Goal: Information Seeking & Learning: Get advice/opinions

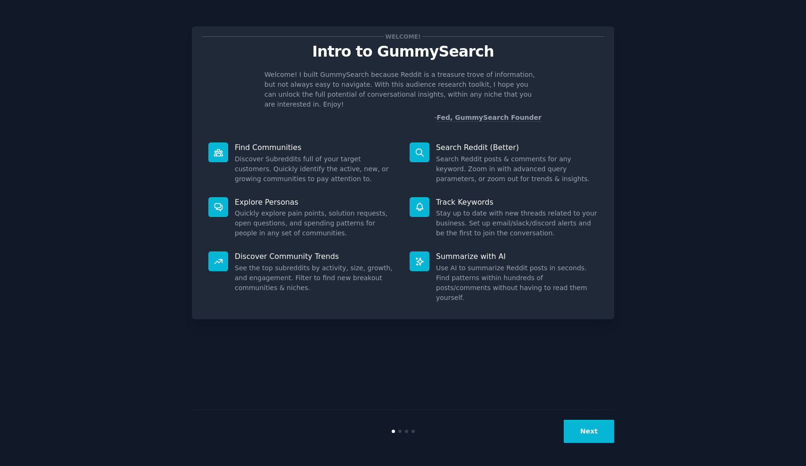
click at [578, 425] on button "Next" at bounding box center [589, 430] width 50 height 23
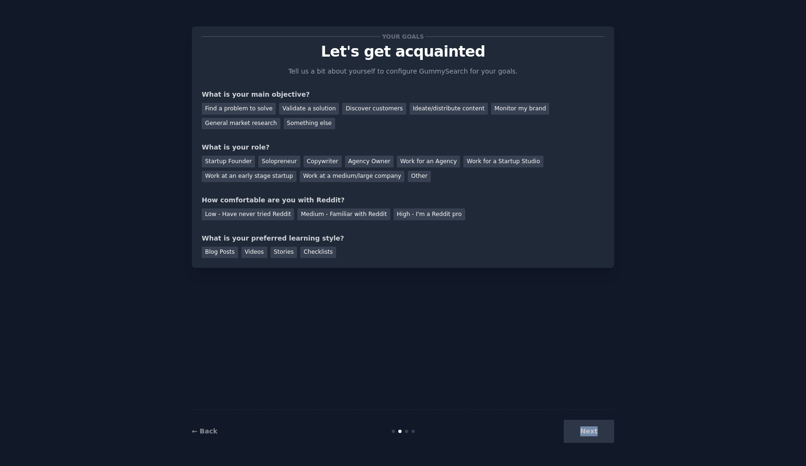
click at [578, 425] on div "Next" at bounding box center [543, 430] width 141 height 23
click at [405, 240] on div "What is your preferred learning style?" at bounding box center [403, 238] width 402 height 10
click at [254, 108] on div "Find a problem to solve" at bounding box center [239, 109] width 74 height 12
click at [360, 107] on div "Discover customers" at bounding box center [374, 109] width 64 height 12
click at [598, 437] on div "Next" at bounding box center [543, 430] width 141 height 23
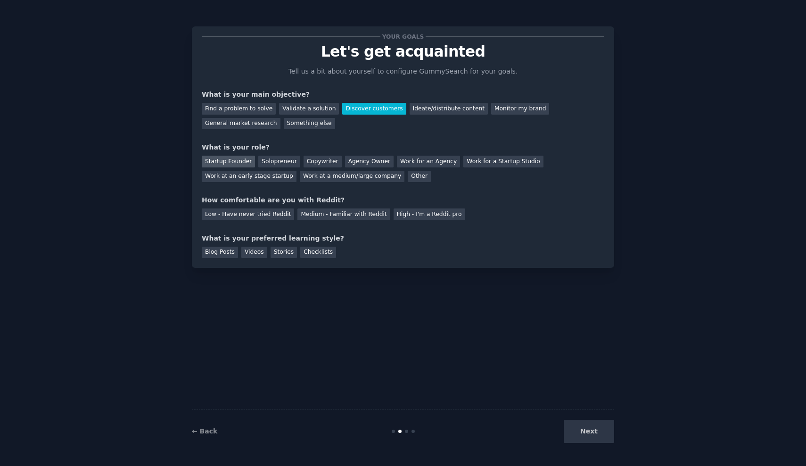
click at [209, 160] on div "Startup Founder" at bounding box center [228, 162] width 53 height 12
click at [337, 210] on div "Medium - Familiar with Reddit" at bounding box center [343, 214] width 92 height 12
click at [414, 213] on div "High - I'm a Reddit pro" at bounding box center [430, 214] width 72 height 12
click at [320, 254] on div "Checklists" at bounding box center [318, 252] width 36 height 12
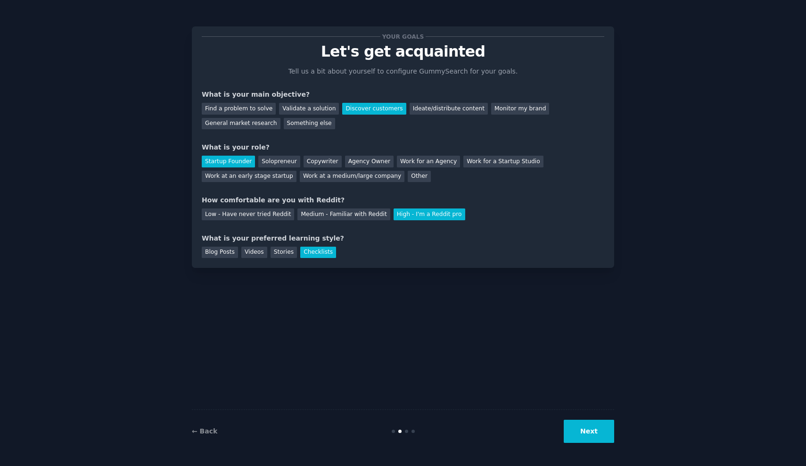
click at [604, 432] on button "Next" at bounding box center [589, 430] width 50 height 23
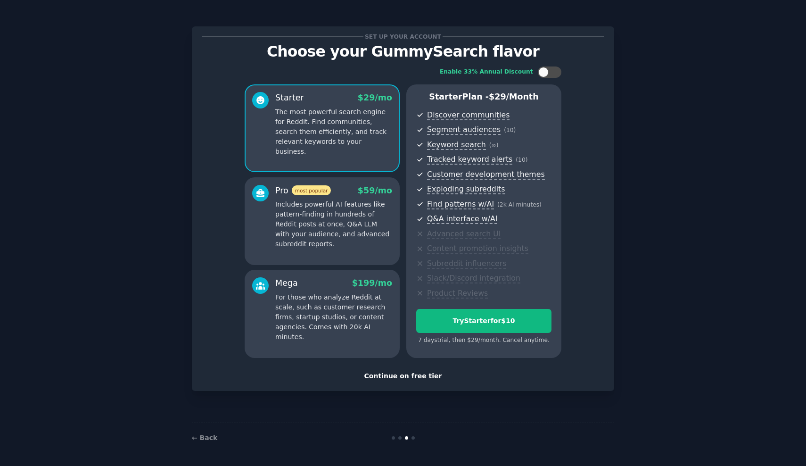
click at [339, 208] on p "Includes powerful AI features like pattern-finding in hundreds of Reddit posts …" at bounding box center [333, 223] width 117 height 49
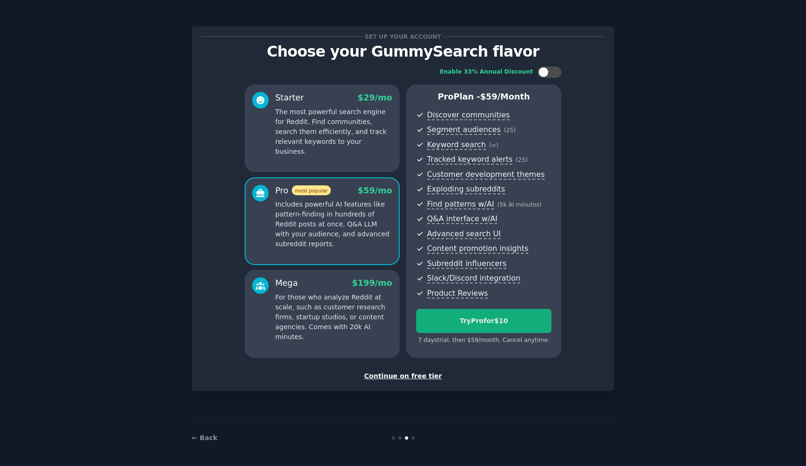
click at [459, 319] on div "Try Pro for $10" at bounding box center [484, 321] width 134 height 10
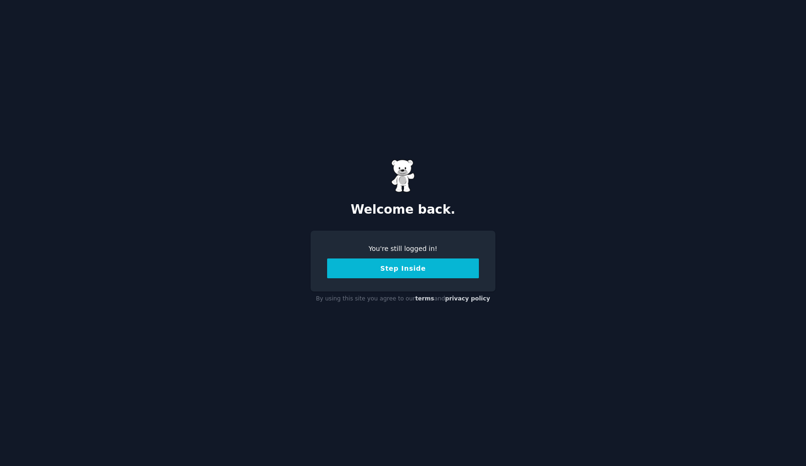
click at [390, 271] on button "Step Inside" at bounding box center [403, 268] width 152 height 20
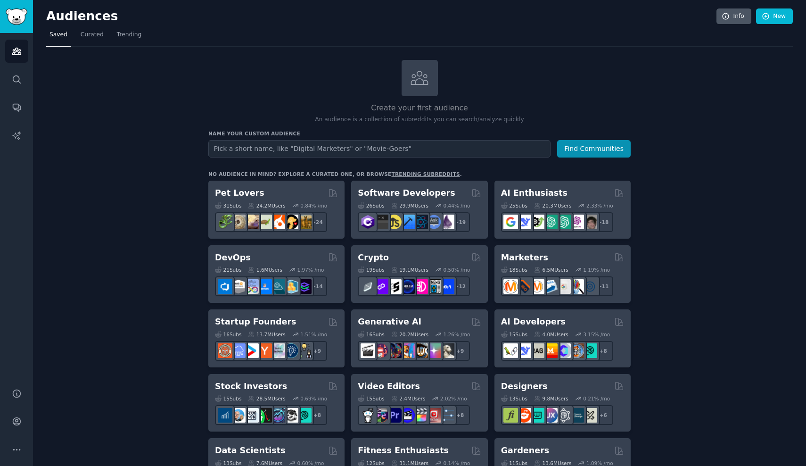
click at [733, 16] on link "Info" at bounding box center [733, 16] width 35 height 16
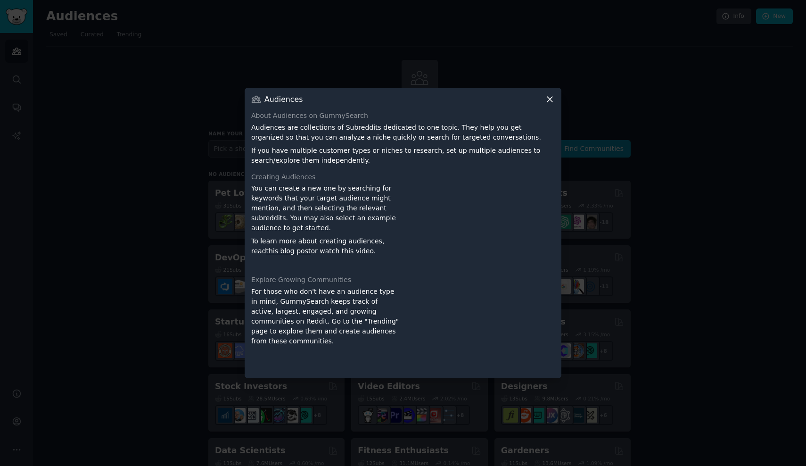
click at [554, 104] on icon at bounding box center [550, 99] width 10 height 10
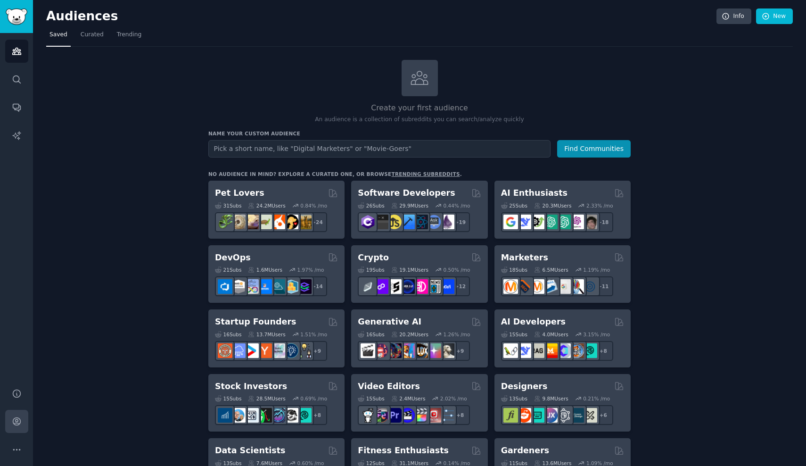
click at [8, 421] on link "Account" at bounding box center [16, 421] width 23 height 23
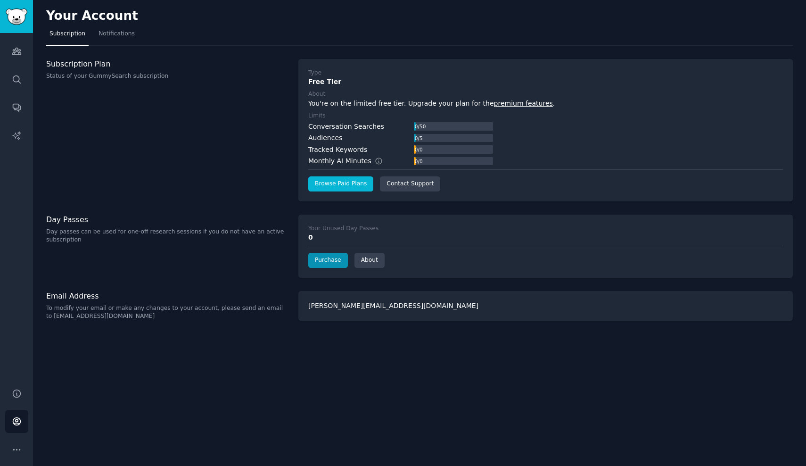
click at [329, 183] on link "Browse Paid Plans" at bounding box center [340, 183] width 65 height 15
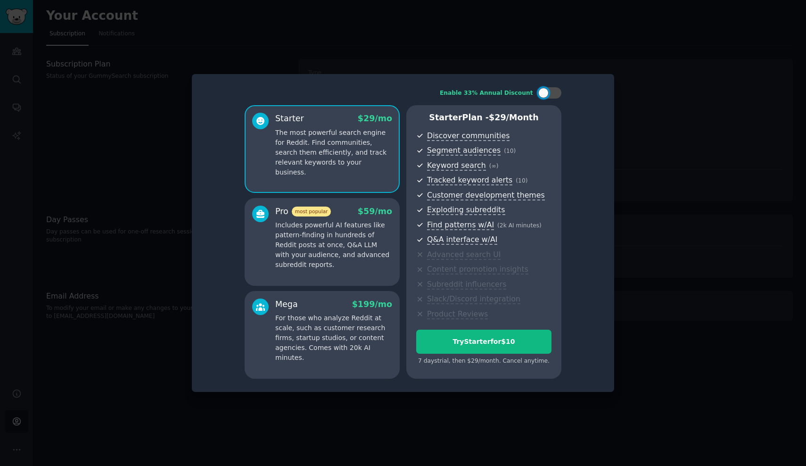
click at [337, 256] on p "Includes powerful AI features like pattern-finding in hundreds of Reddit posts …" at bounding box center [333, 244] width 117 height 49
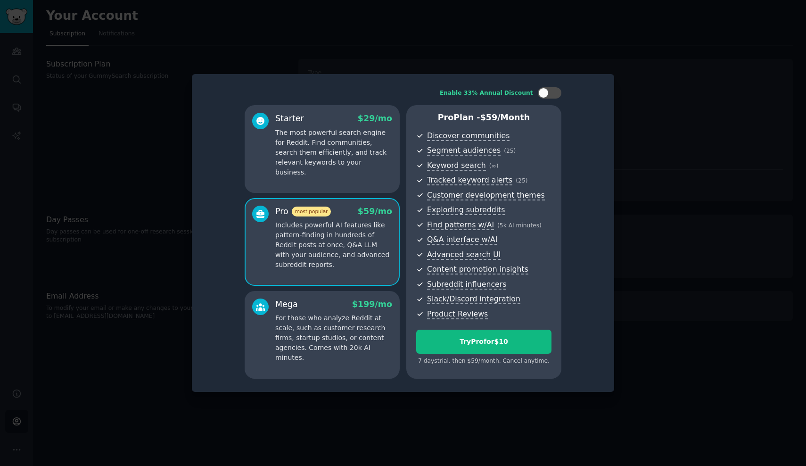
click at [493, 365] on div "Pro Plan - $ 59 /month Discover communities Segment audiences ( 25 ) Keyword se…" at bounding box center [483, 241] width 155 height 273
click at [315, 122] on div "Starter $ 29 /mo" at bounding box center [333, 119] width 117 height 12
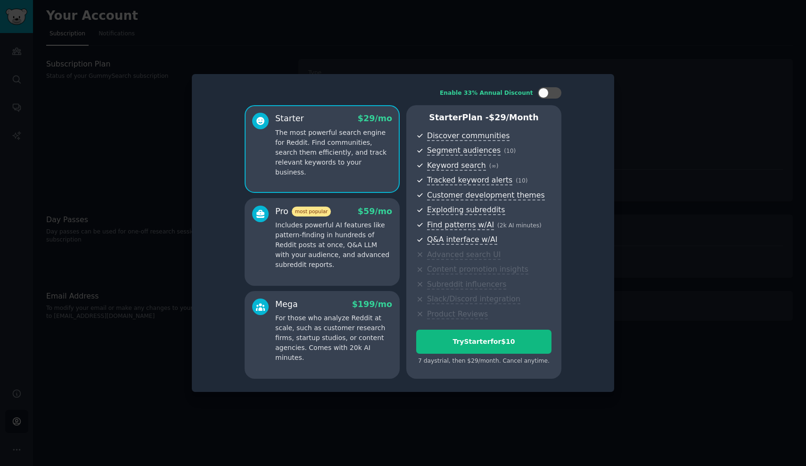
click at [303, 216] on span "most popular" at bounding box center [312, 211] width 40 height 10
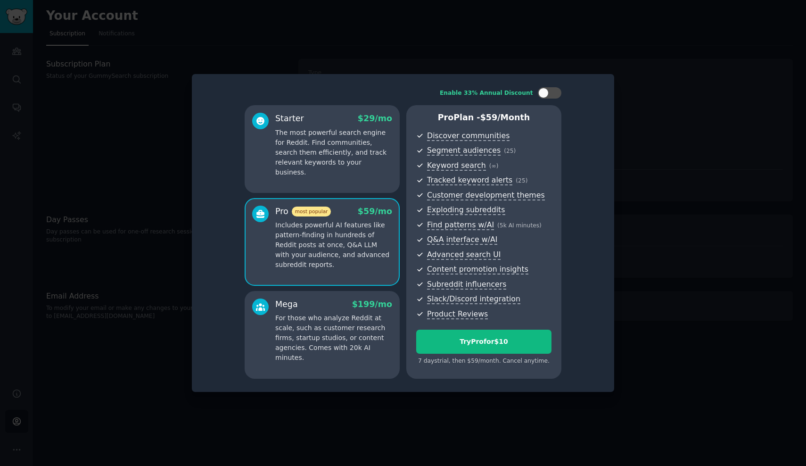
click at [474, 367] on div "Pro Plan - $ 59 /month Discover communities Segment audiences ( 25 ) Keyword se…" at bounding box center [483, 241] width 155 height 273
click at [474, 361] on div "7 days trial, then $ 59 /month . Cancel anytime." at bounding box center [483, 361] width 135 height 8
click at [608, 303] on div "Enable 33% Annual Discount Starter $ 29 /mo The most powerful search engine for…" at bounding box center [403, 233] width 422 height 318
click at [684, 115] on div at bounding box center [403, 233] width 806 height 466
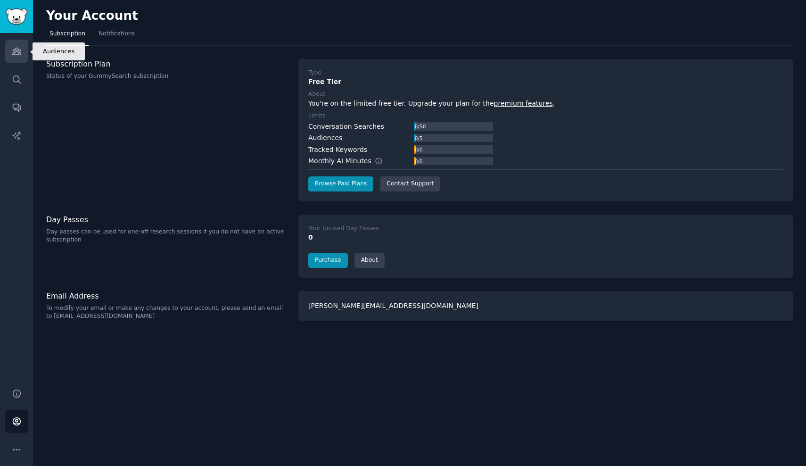
click at [17, 53] on icon "Sidebar" at bounding box center [17, 51] width 10 height 10
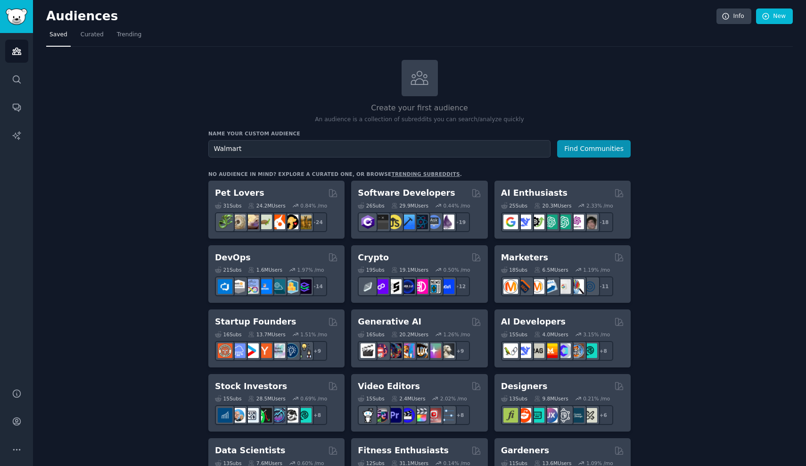
type input "Walmart"
click at [594, 148] on button "Find Communities" at bounding box center [594, 148] width 74 height 17
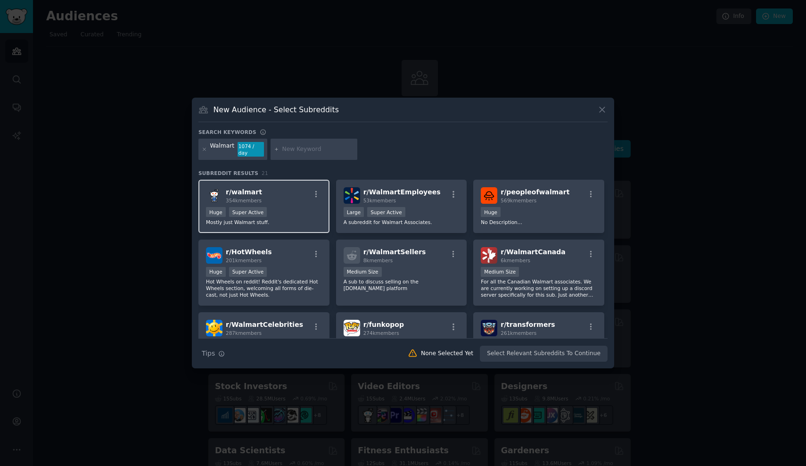
click at [266, 190] on div "r/ walmart 354k members" at bounding box center [264, 195] width 116 height 16
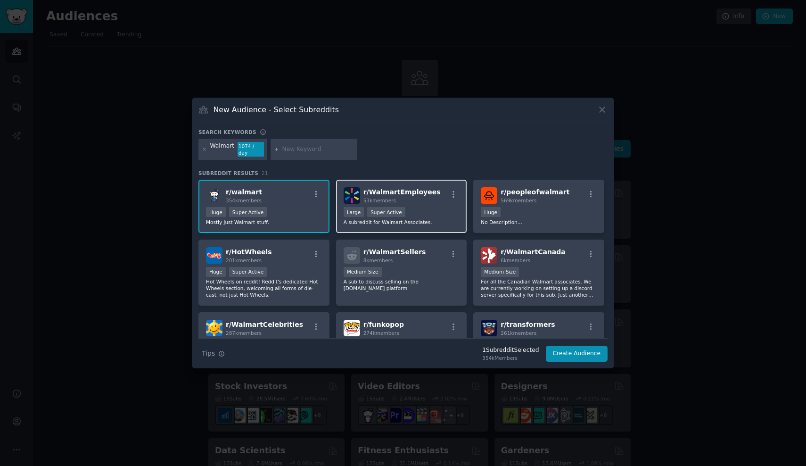
click at [415, 219] on p "A subreddit for Walmart Associates." at bounding box center [402, 222] width 116 height 7
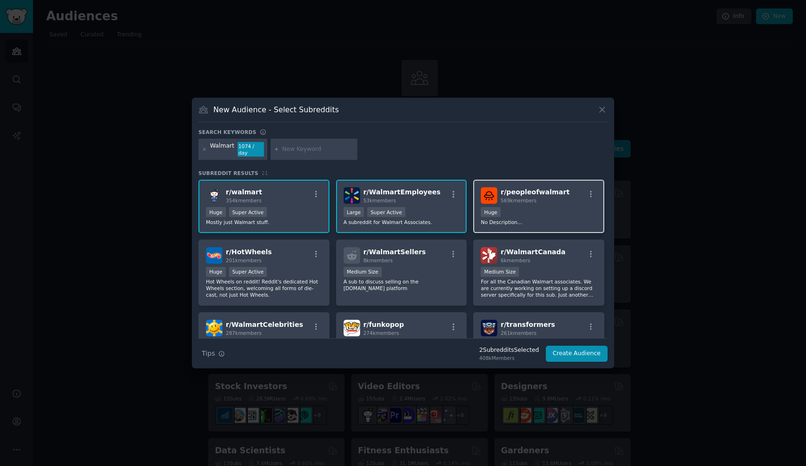
click at [526, 210] on div "Huge" at bounding box center [539, 213] width 116 height 12
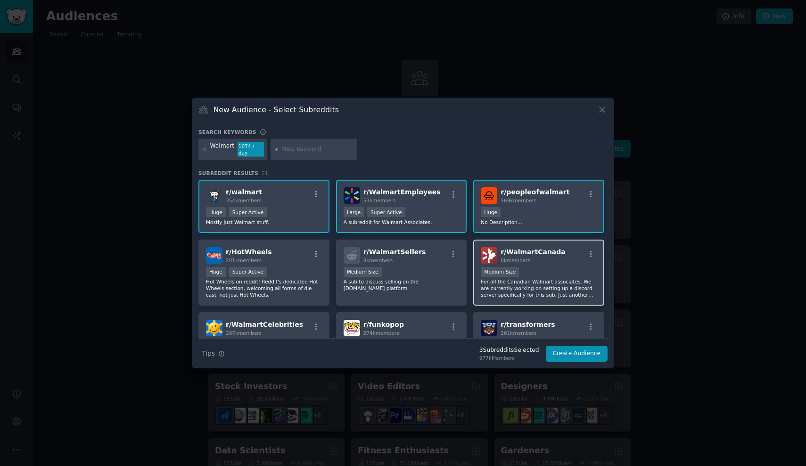
click at [526, 252] on span "r/ WalmartCanada" at bounding box center [532, 252] width 65 height 8
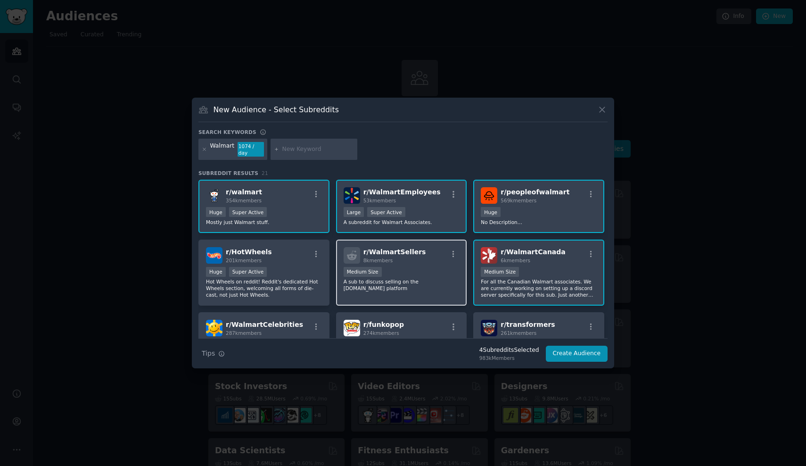
click at [390, 267] on div "Medium Size" at bounding box center [402, 273] width 116 height 12
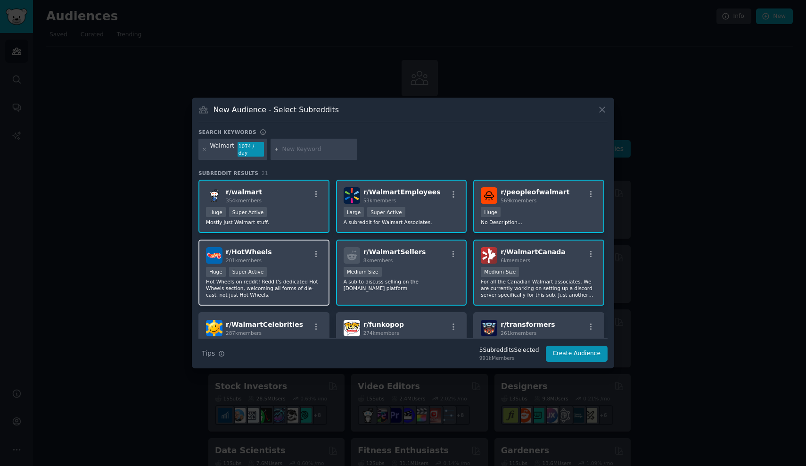
click at [286, 255] on div "r/ HotWheels 201k members" at bounding box center [264, 255] width 116 height 16
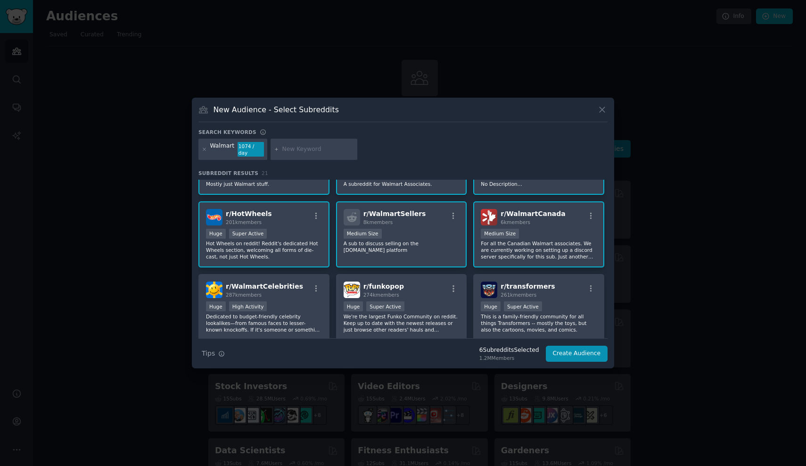
scroll to position [49, 0]
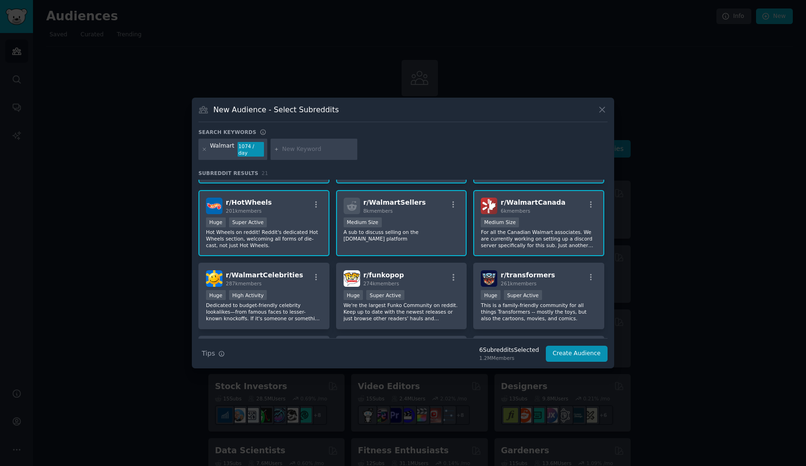
click at [284, 217] on div "Huge Super Active" at bounding box center [264, 223] width 116 height 12
click at [284, 297] on div "Huge High Activity" at bounding box center [264, 296] width 116 height 12
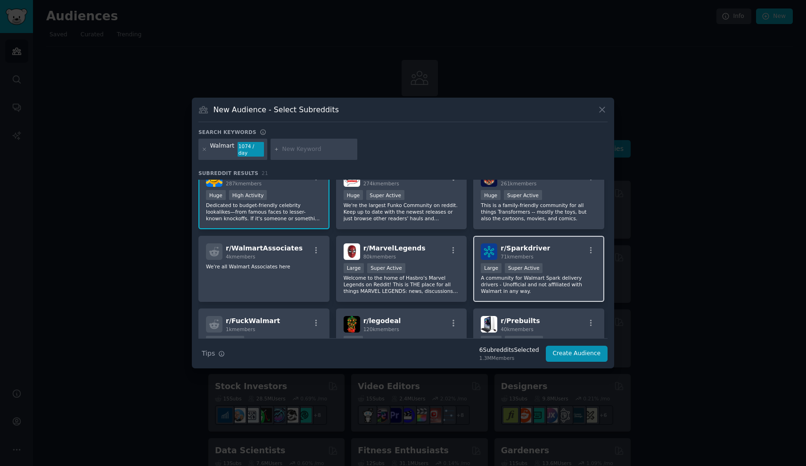
click at [534, 255] on div "71k members" at bounding box center [524, 256] width 49 height 7
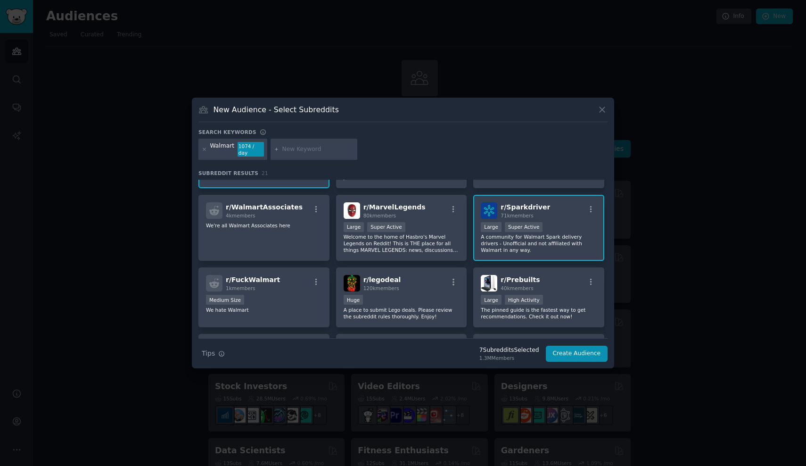
scroll to position [189, 0]
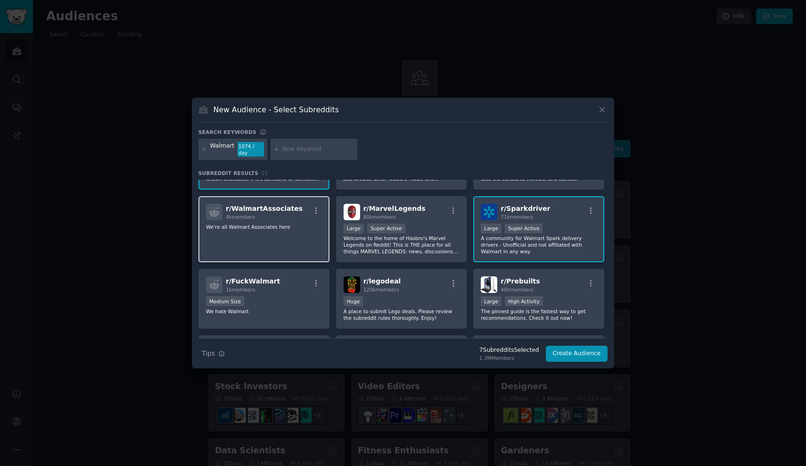
click at [265, 223] on p "We're all Walmart Associates here" at bounding box center [264, 226] width 116 height 7
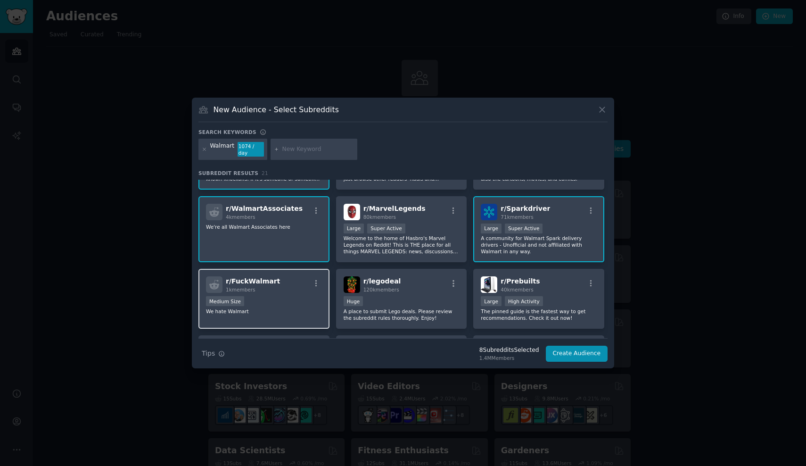
click at [265, 303] on div "Medium Size" at bounding box center [264, 302] width 116 height 12
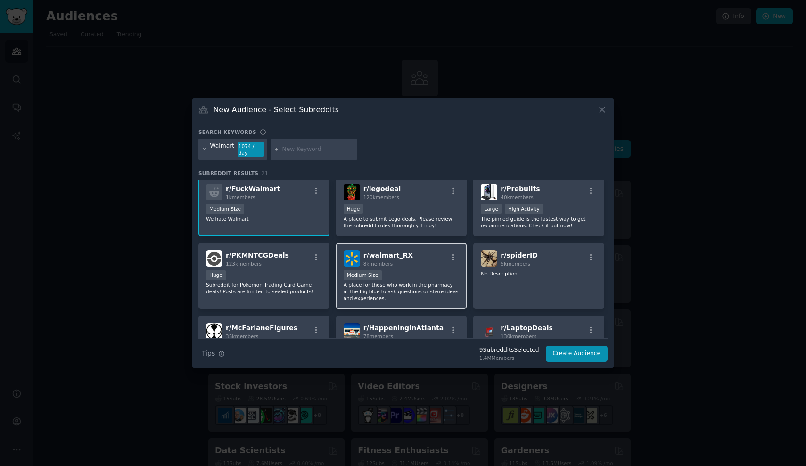
click at [386, 273] on div "Medium Size" at bounding box center [402, 276] width 116 height 12
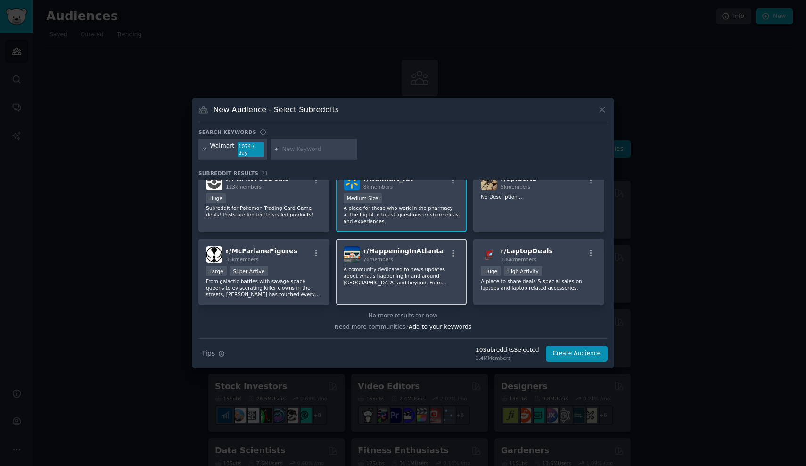
scroll to position [358, 0]
click at [310, 149] on input "text" at bounding box center [318, 149] width 72 height 8
type input "grocery"
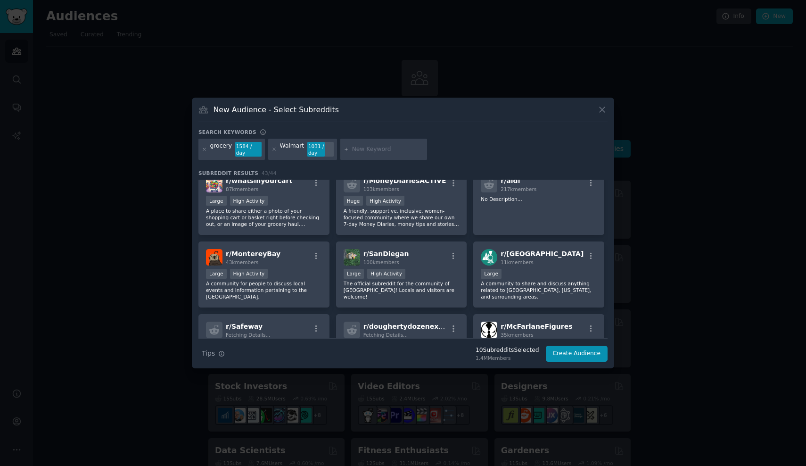
scroll to position [727, 0]
click at [204, 150] on icon at bounding box center [204, 149] width 2 height 2
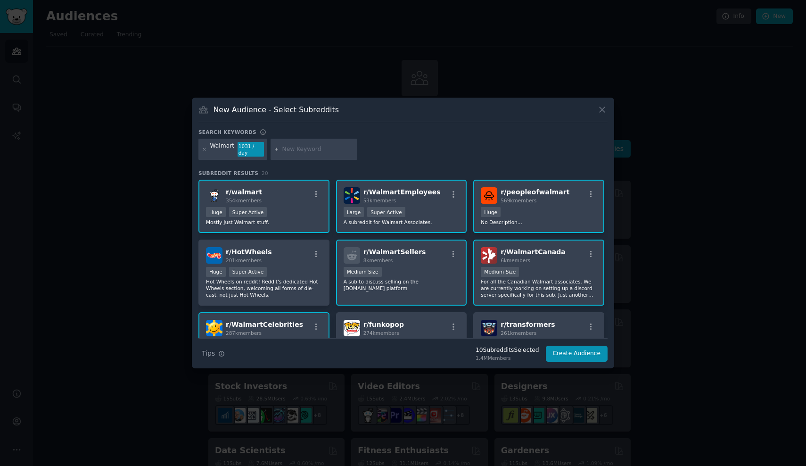
click at [307, 155] on div at bounding box center [314, 150] width 87 height 22
click at [306, 148] on input "text" at bounding box center [318, 149] width 72 height 8
click at [579, 348] on button "Create Audience" at bounding box center [577, 353] width 62 height 16
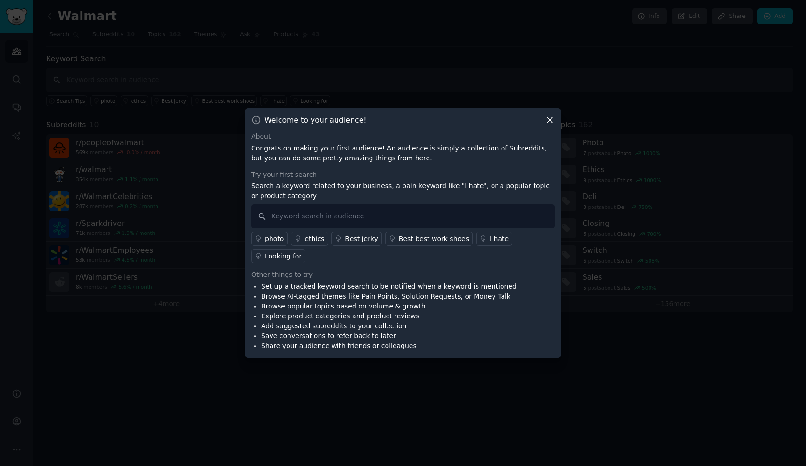
click at [550, 121] on icon at bounding box center [550, 120] width 10 height 10
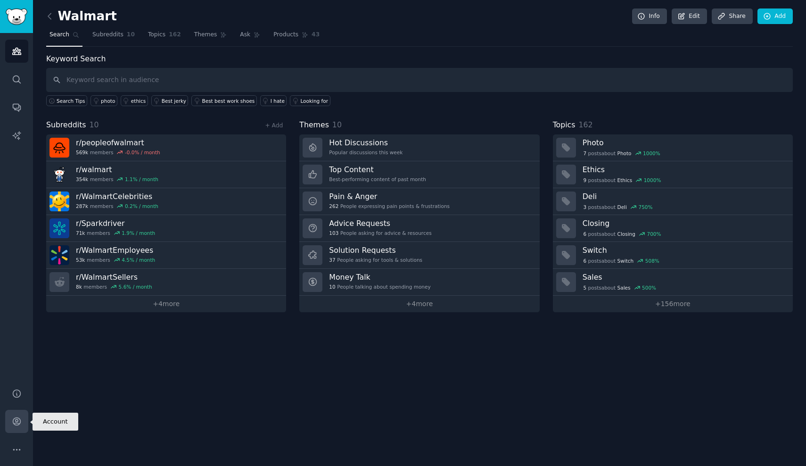
click at [10, 428] on link "Account" at bounding box center [16, 421] width 23 height 23
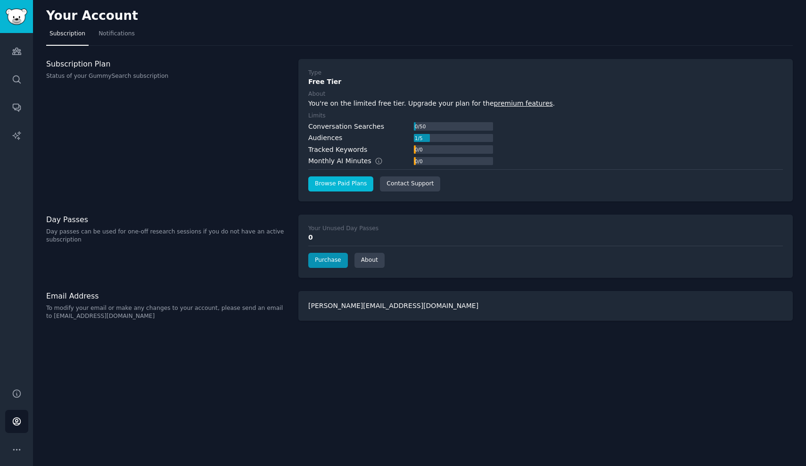
click at [354, 180] on link "Browse Paid Plans" at bounding box center [340, 183] width 65 height 15
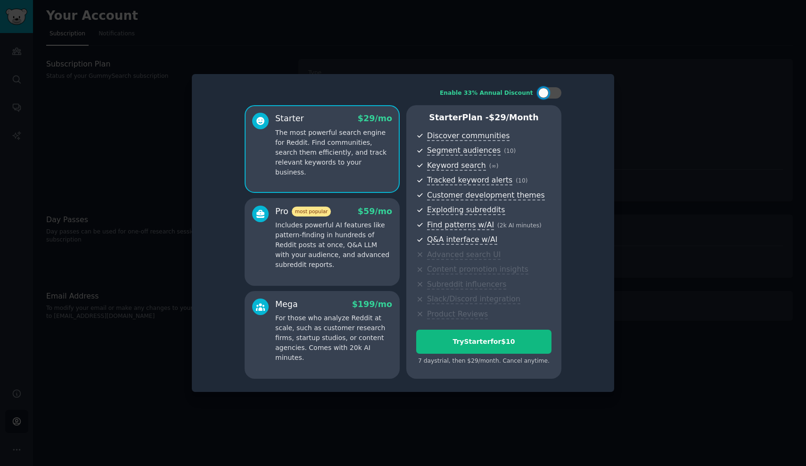
click at [324, 234] on p "Includes powerful AI features like pattern-finding in hundreds of Reddit posts …" at bounding box center [333, 244] width 117 height 49
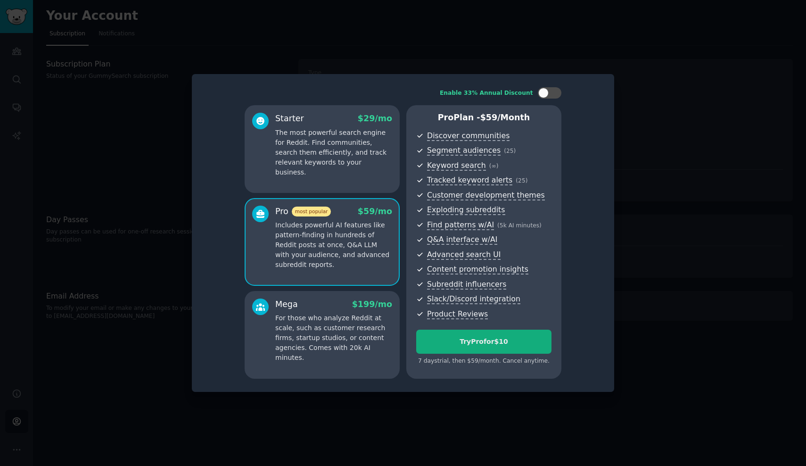
click at [459, 344] on div "Try Pro for $10" at bounding box center [484, 341] width 134 height 10
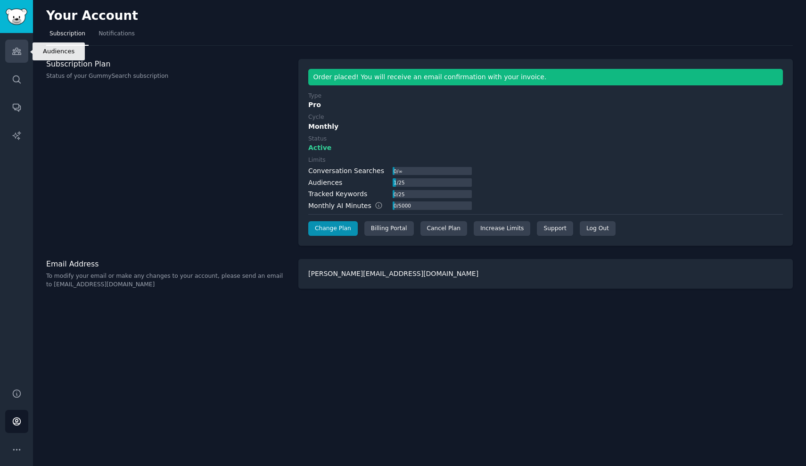
click at [19, 45] on link "Audiences" at bounding box center [16, 51] width 23 height 23
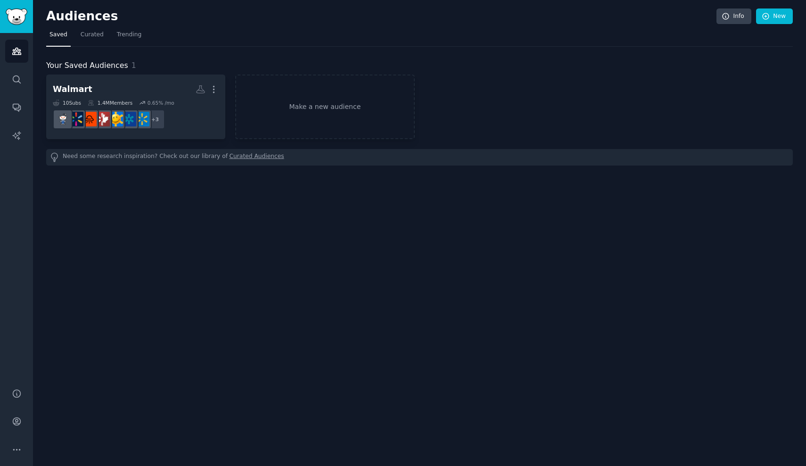
click at [137, 73] on div "Your Saved Audiences 1 Walmart More 10 Sub s 1.4M Members 0.65 % /mo + 3 Make a…" at bounding box center [419, 113] width 746 height 106
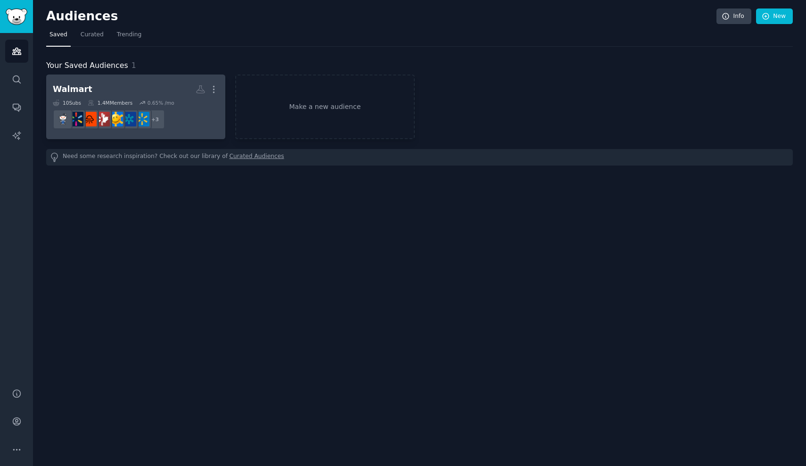
click at [137, 83] on h2 "Walmart More" at bounding box center [136, 89] width 166 height 16
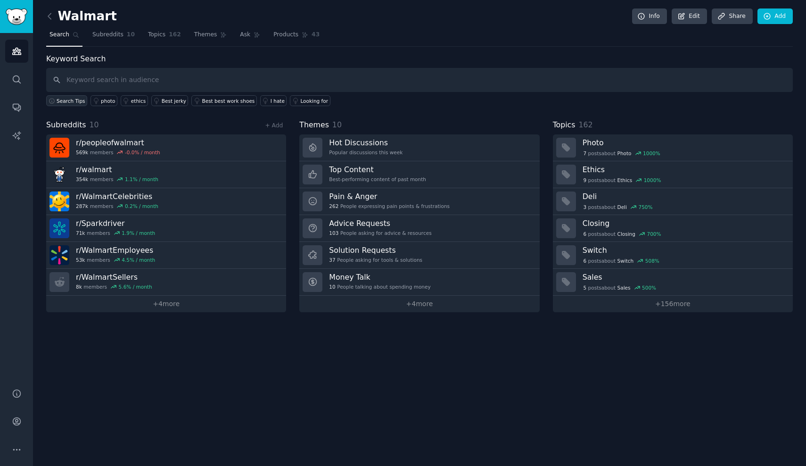
click at [71, 100] on span "Search Tips" at bounding box center [71, 101] width 29 height 7
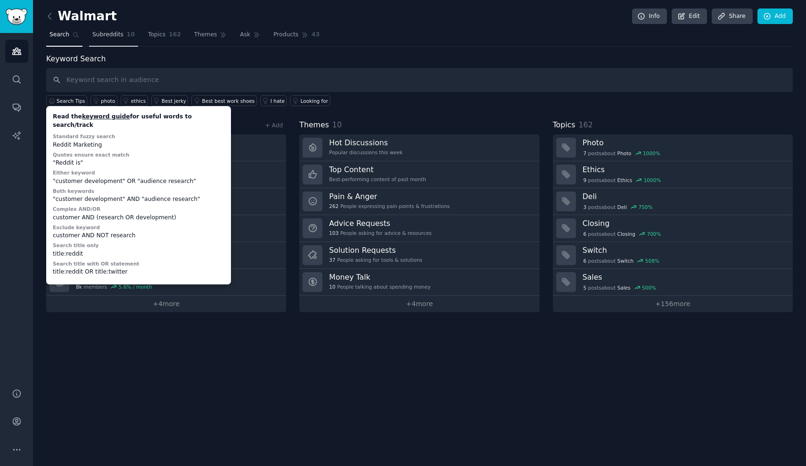
click at [116, 31] on span "Subreddits" at bounding box center [107, 35] width 31 height 8
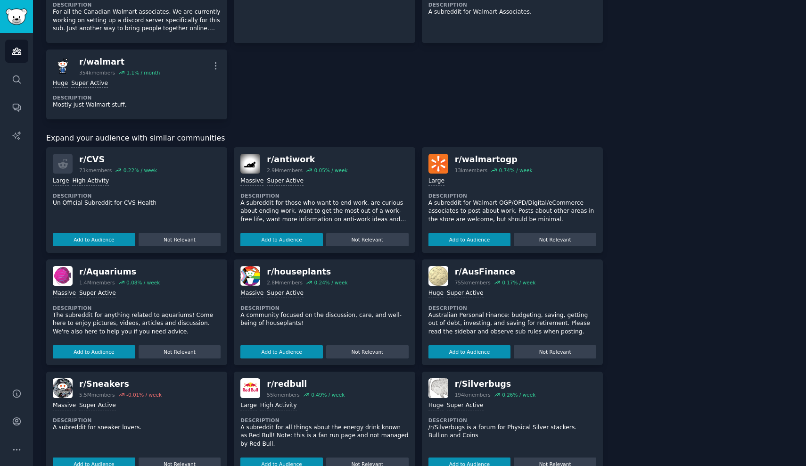
scroll to position [398, 0]
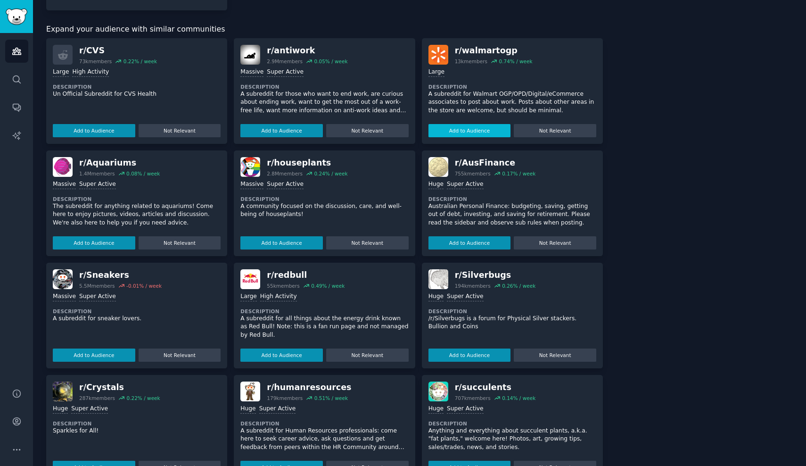
click at [488, 126] on button "Add to Audience" at bounding box center [469, 130] width 82 height 13
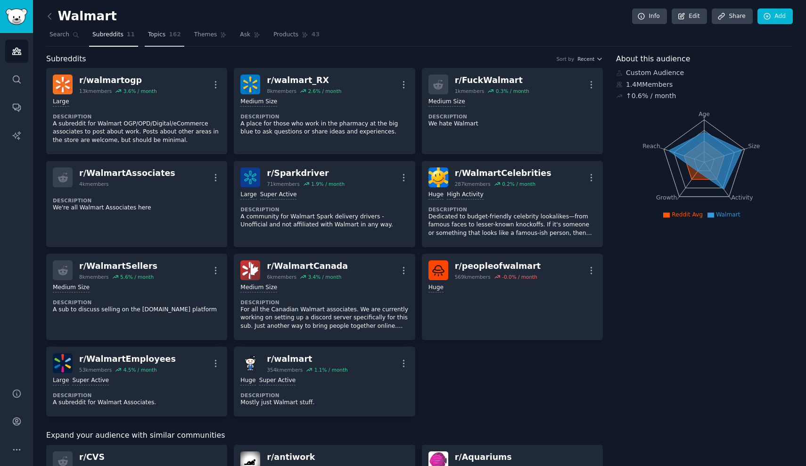
scroll to position [0, 0]
click at [153, 35] on span "Topics" at bounding box center [156, 35] width 17 height 8
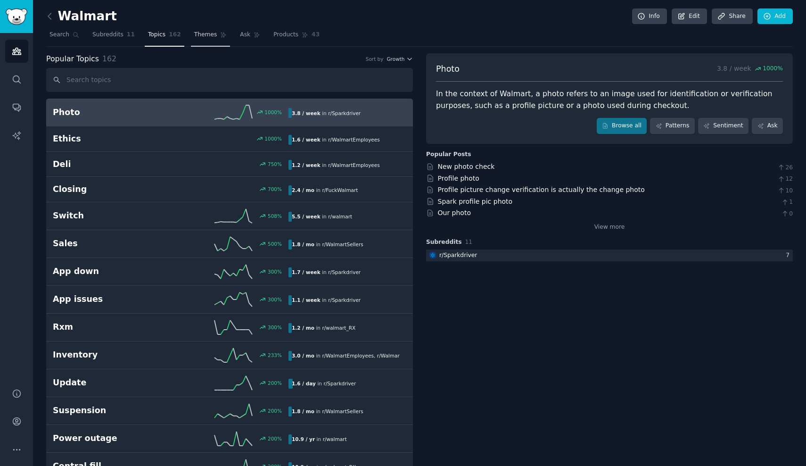
click at [205, 38] on span "Themes" at bounding box center [205, 35] width 23 height 8
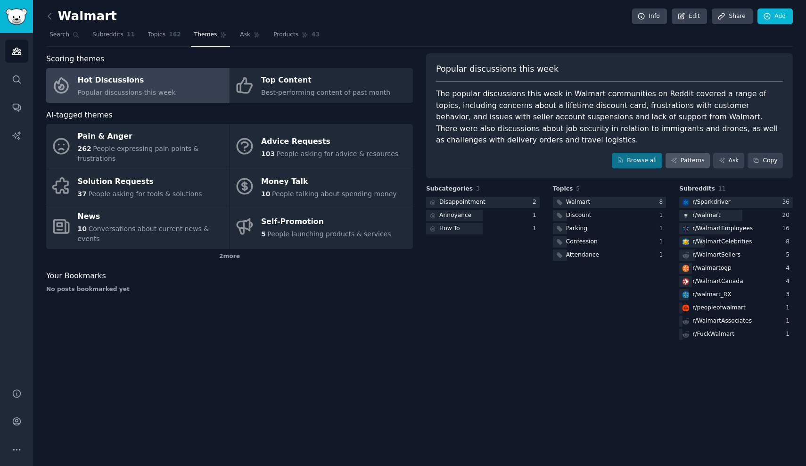
click at [684, 159] on link "Patterns" at bounding box center [687, 161] width 44 height 16
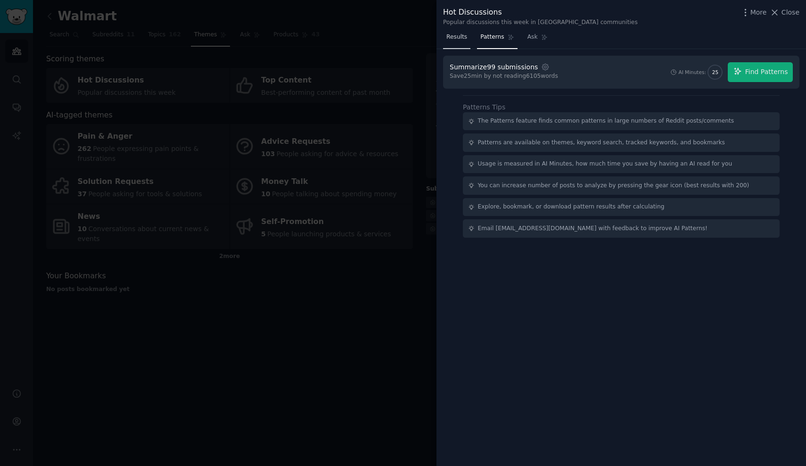
click at [459, 40] on span "Results" at bounding box center [456, 37] width 21 height 8
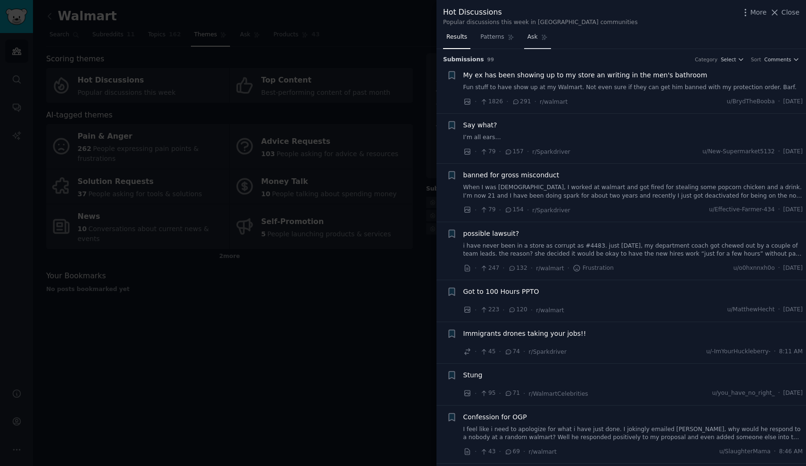
click at [529, 40] on span "Ask" at bounding box center [532, 37] width 10 height 8
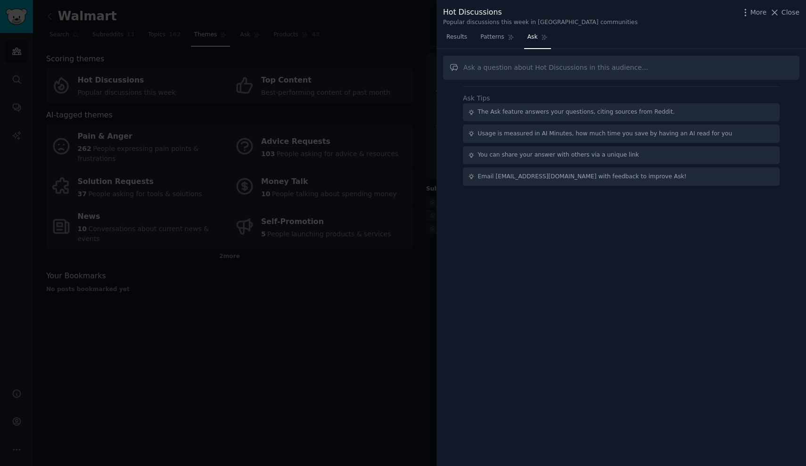
click at [348, 267] on div at bounding box center [403, 233] width 806 height 466
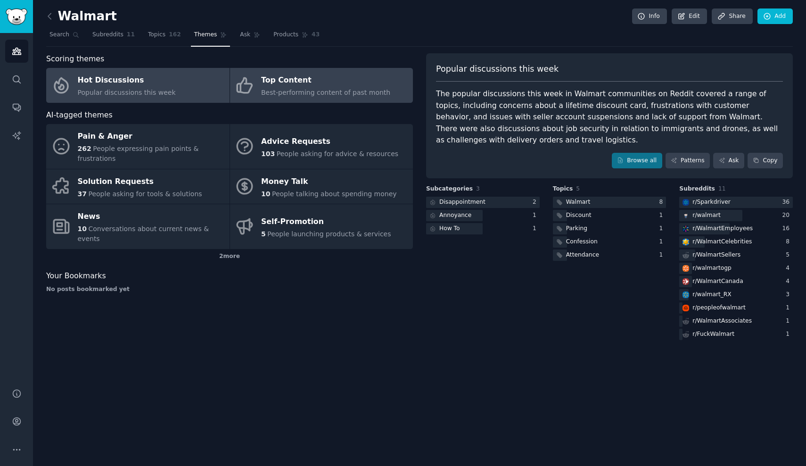
click at [280, 90] on span "Best-performing content of past month" at bounding box center [325, 93] width 129 height 8
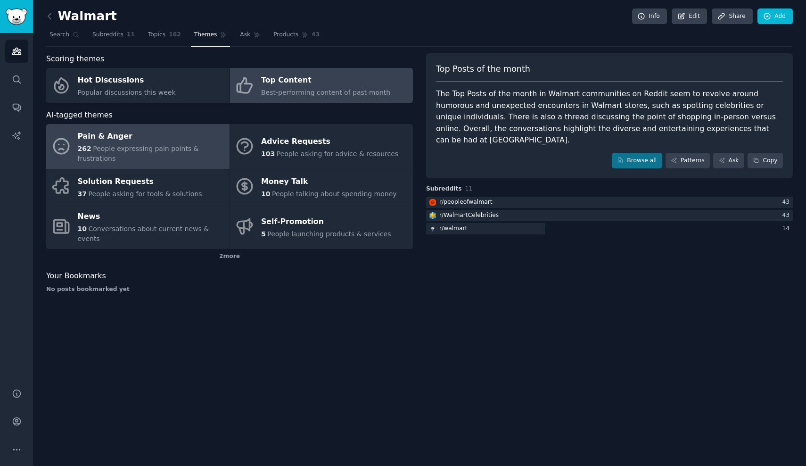
click at [192, 155] on div "262 People expressing pain points & frustrations" at bounding box center [151, 154] width 147 height 20
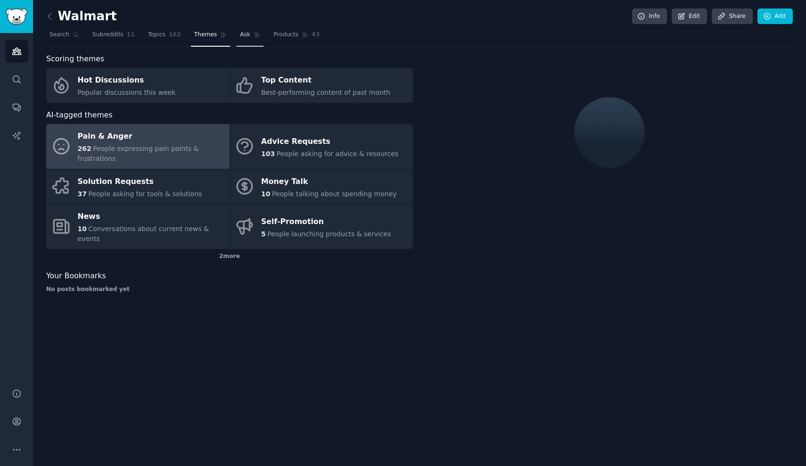
click at [245, 33] on span "Ask" at bounding box center [245, 35] width 10 height 8
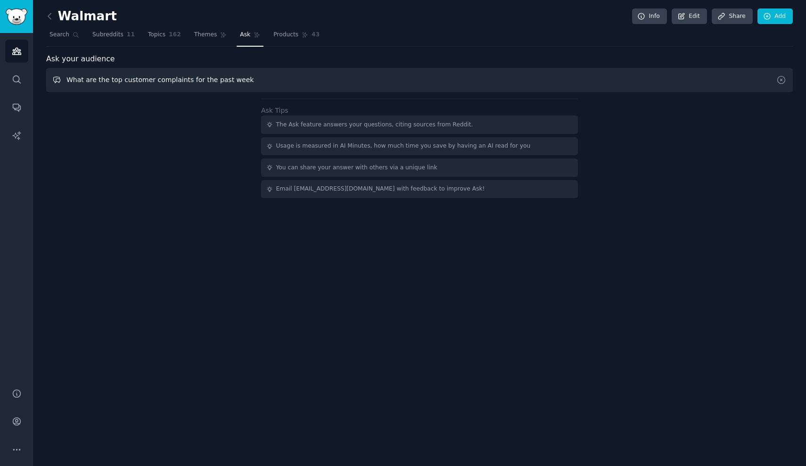
click at [229, 84] on input "What are the top customer complaints for the past week" at bounding box center [419, 80] width 746 height 24
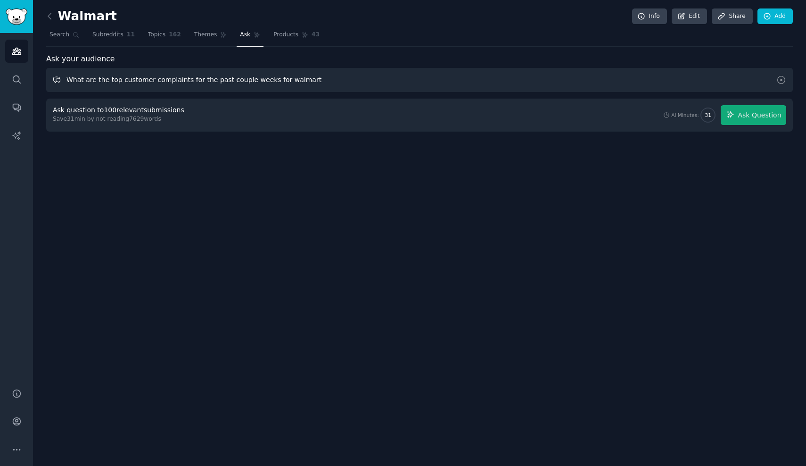
click at [261, 79] on input "What are the top customer complaints for the past couple weeks for walmart" at bounding box center [419, 80] width 746 height 24
click at [263, 79] on input "What are the top customer complaints for the past couple weeks for walmart" at bounding box center [419, 80] width 746 height 24
click at [266, 79] on input "What are the top customer complaints for the past couple weeks for walmart" at bounding box center [419, 80] width 746 height 24
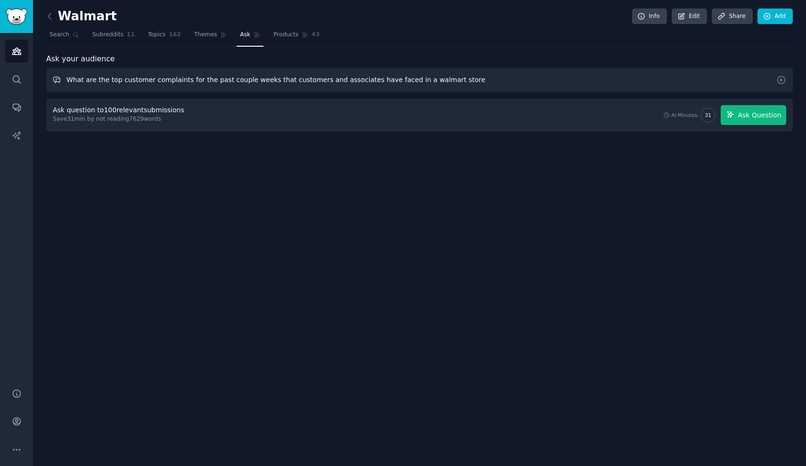
type input "What are the top customer complaints for the past couple weeks that customers a…"
click at [756, 118] on span "Ask Question" at bounding box center [759, 115] width 43 height 10
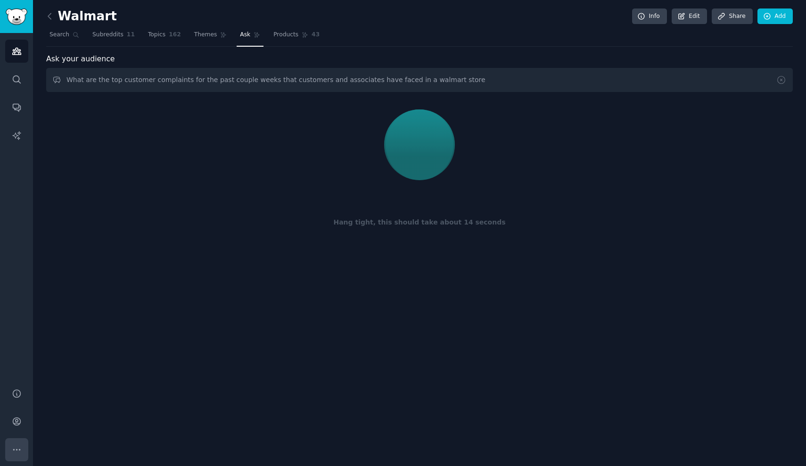
click at [13, 451] on icon "Sidebar" at bounding box center [17, 449] width 10 height 10
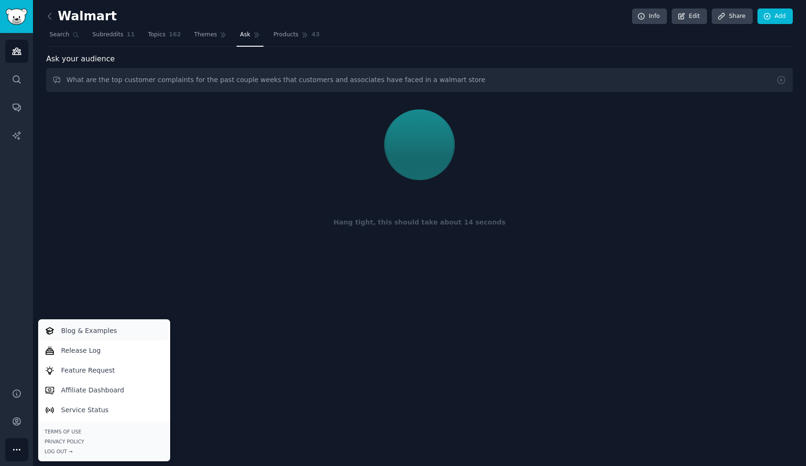
click at [110, 332] on p "Blog & Examples" at bounding box center [89, 331] width 56 height 10
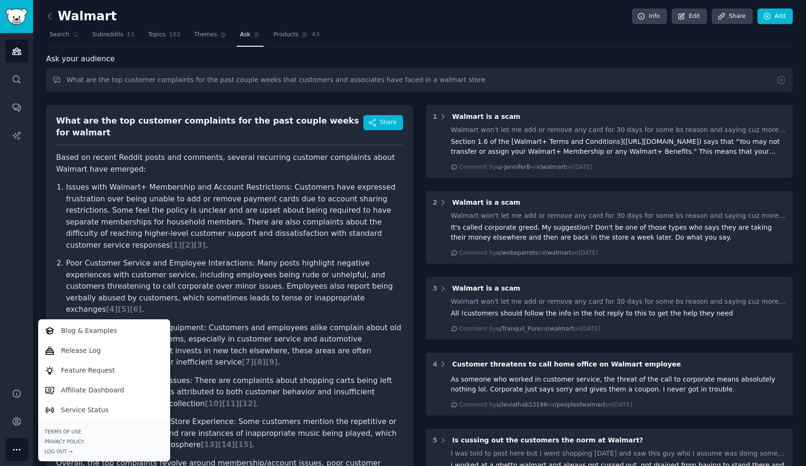
click at [49, 244] on div "What are the top customer complaints for the past couple weeks for walmart Shar…" at bounding box center [229, 306] width 367 height 403
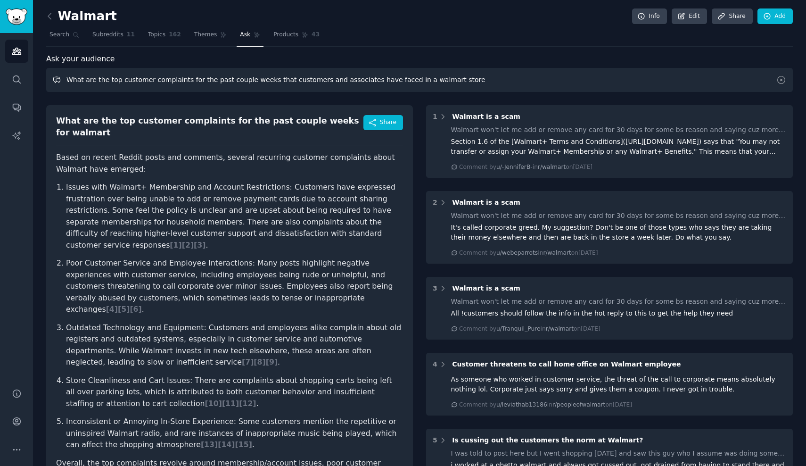
click at [422, 77] on input "What are the top customer complaints for the past couple weeks that customers a…" at bounding box center [419, 80] width 746 height 24
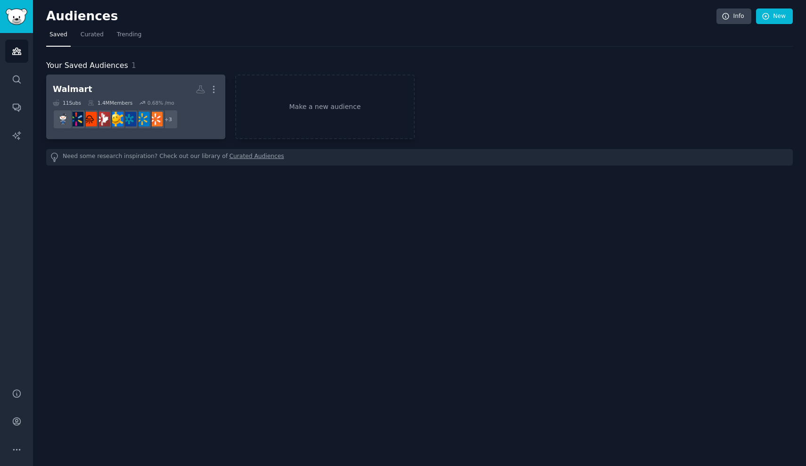
click at [131, 87] on h2 "Walmart More" at bounding box center [136, 89] width 166 height 16
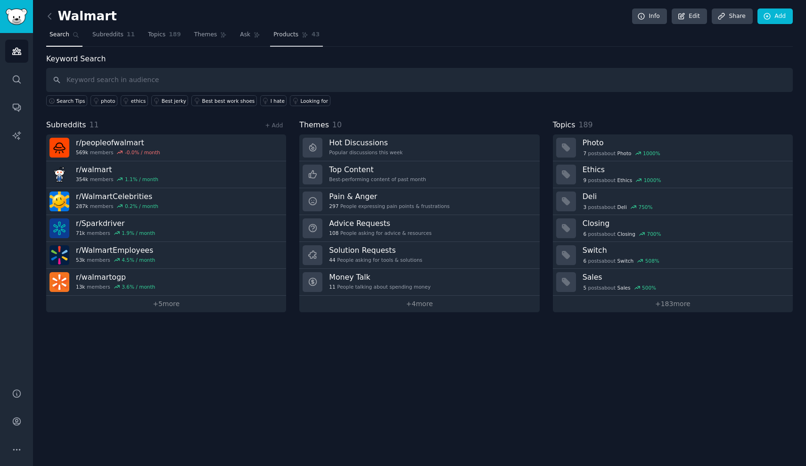
click at [293, 38] on span "Products" at bounding box center [285, 35] width 25 height 8
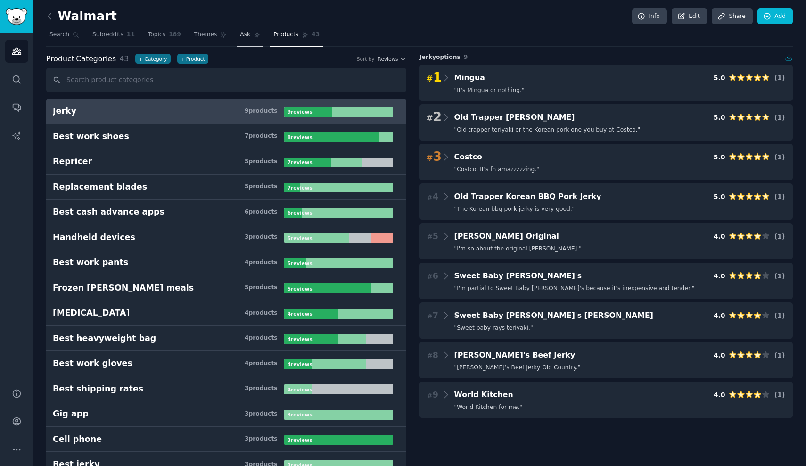
click at [245, 34] on span "Ask" at bounding box center [245, 35] width 10 height 8
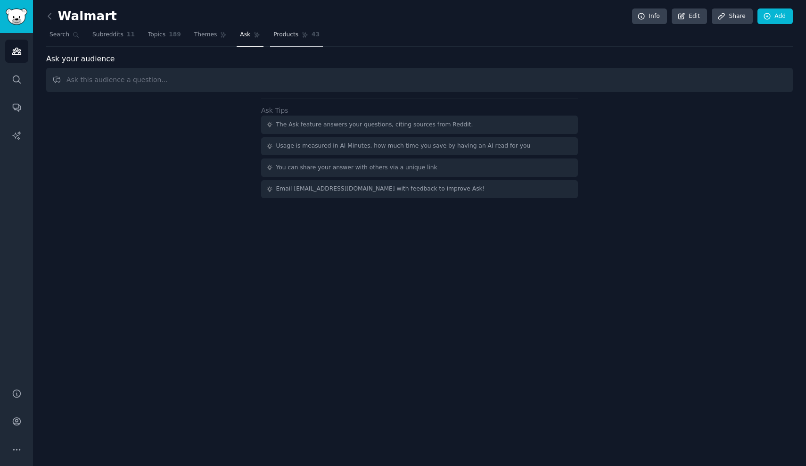
click at [289, 37] on span "Products" at bounding box center [285, 35] width 25 height 8
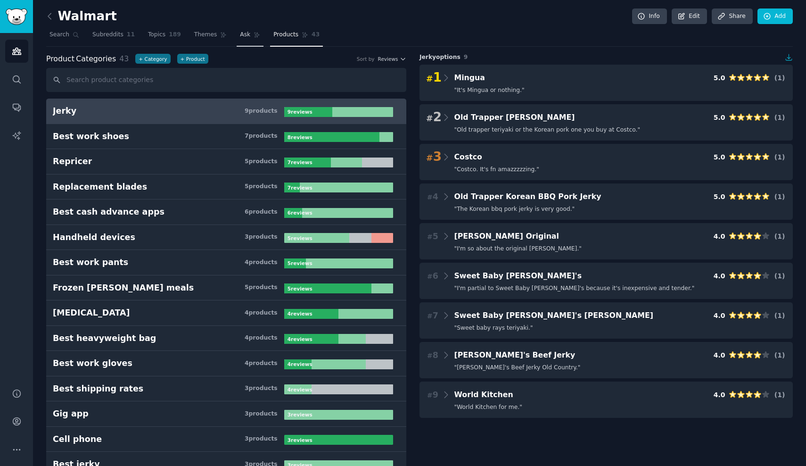
click at [240, 36] on span "Ask" at bounding box center [245, 35] width 10 height 8
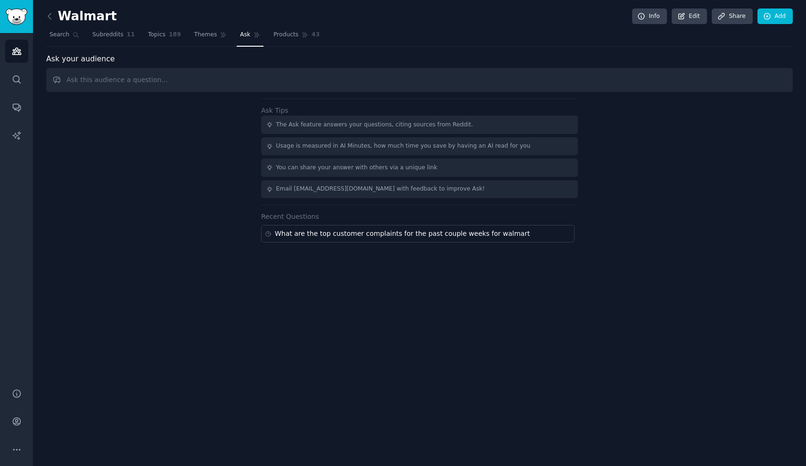
click at [188, 165] on div "Ask Tips The Ask feature answers your questions, citing sources from Reddit. Us…" at bounding box center [419, 170] width 746 height 144
click at [306, 236] on div "What are the top customer complaints for the past couple weeks for walmart" at bounding box center [402, 234] width 255 height 10
type input "What are the top customer complaints for the past couple weeks for walmart"
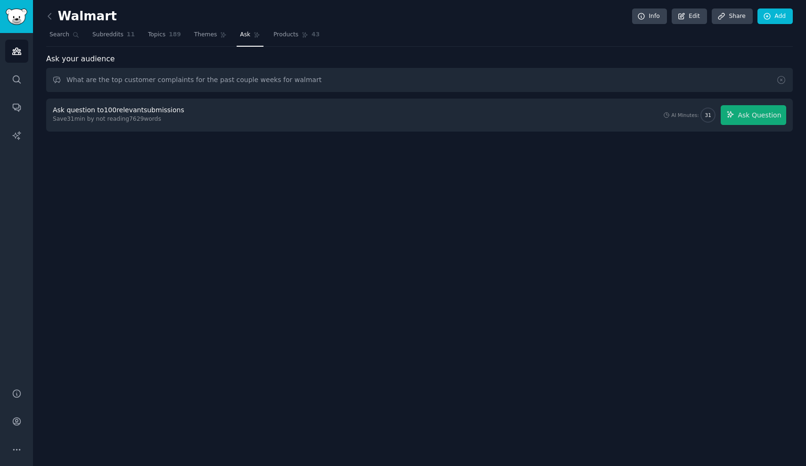
click at [436, 126] on div "Ask question to 100 relevant submissions Save 31 min by not reading 7629 words …" at bounding box center [419, 114] width 746 height 33
click at [742, 117] on span "Ask Question" at bounding box center [759, 115] width 43 height 10
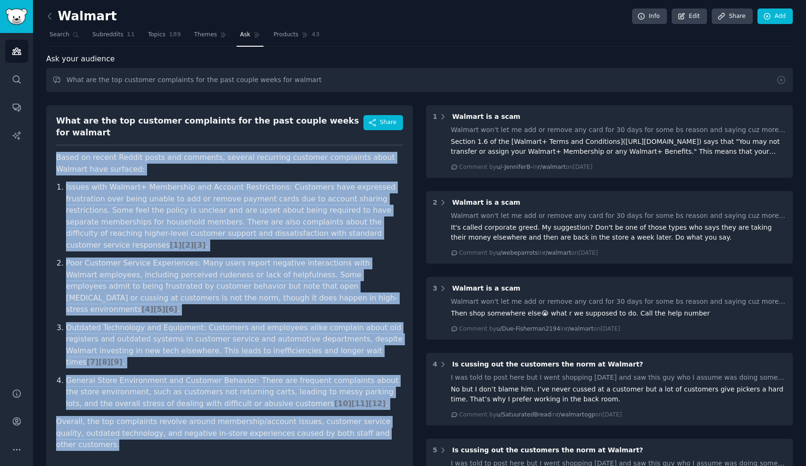
drag, startPoint x: 406, startPoint y: 390, endPoint x: 50, endPoint y: 151, distance: 428.6
click at [50, 150] on div "What are the top customer complaints for the past couple weeks for walmart Shar…" at bounding box center [229, 286] width 367 height 362
click at [184, 157] on p "Based on recent Reddit posts and comments, several recurring customer complaint…" at bounding box center [229, 163] width 347 height 23
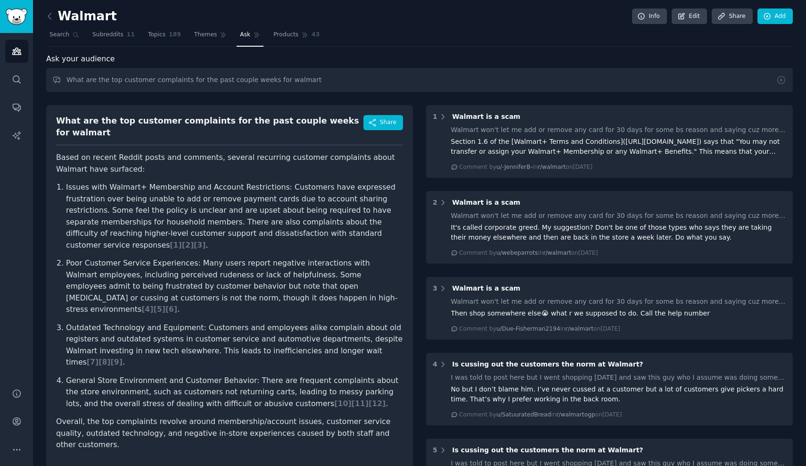
click at [631, 56] on div "Ask your audience" at bounding box center [419, 59] width 746 height 12
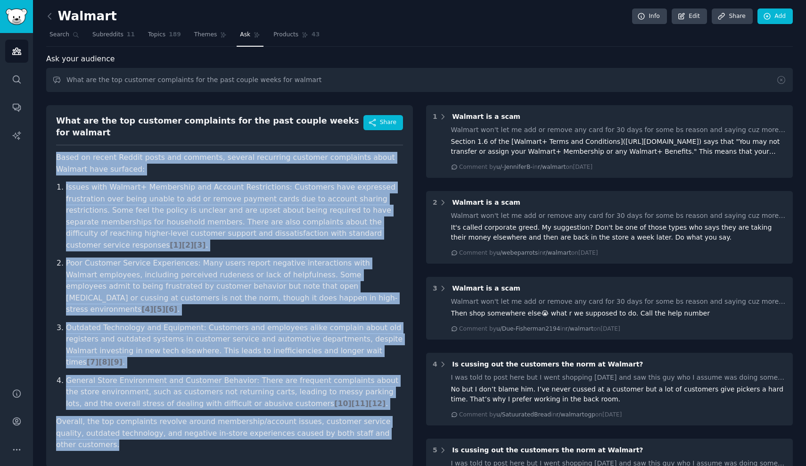
drag, startPoint x: 398, startPoint y: 390, endPoint x: 57, endPoint y: 144, distance: 420.2
click at [57, 152] on article "Based on recent Reddit posts and comments, several recurring customer complaint…" at bounding box center [229, 301] width 347 height 299
copy article "Based on recent Reddit posts and comments, several recurring customer complaint…"
